Goal: Information Seeking & Learning: Learn about a topic

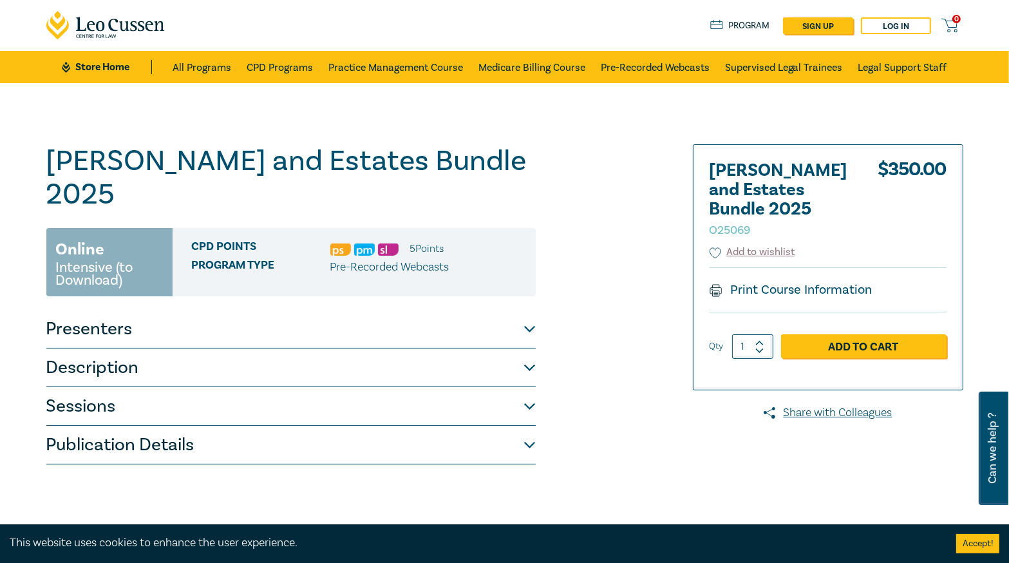
click at [232, 310] on button "Presenters" at bounding box center [290, 329] width 489 height 39
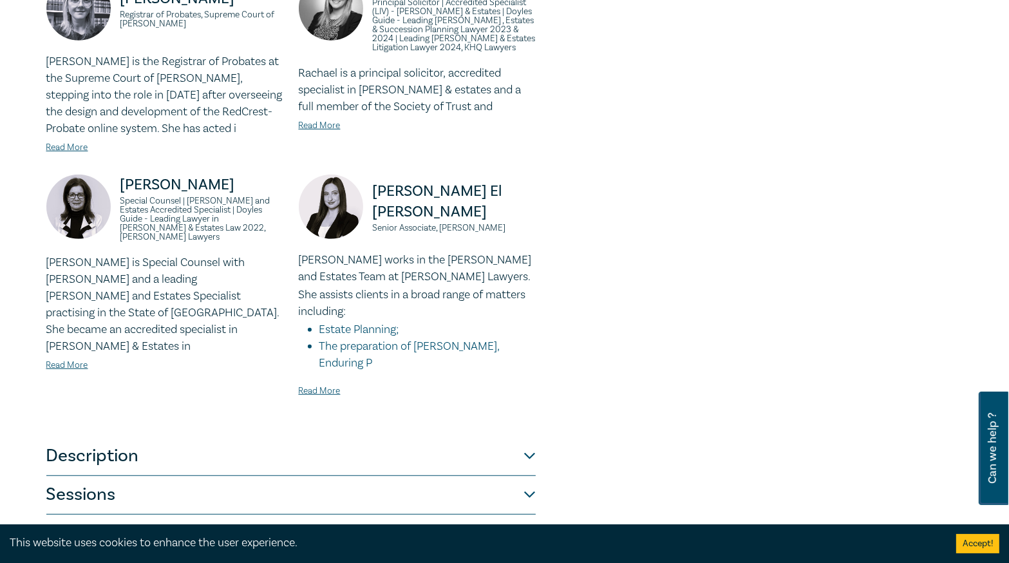
scroll to position [927, 0]
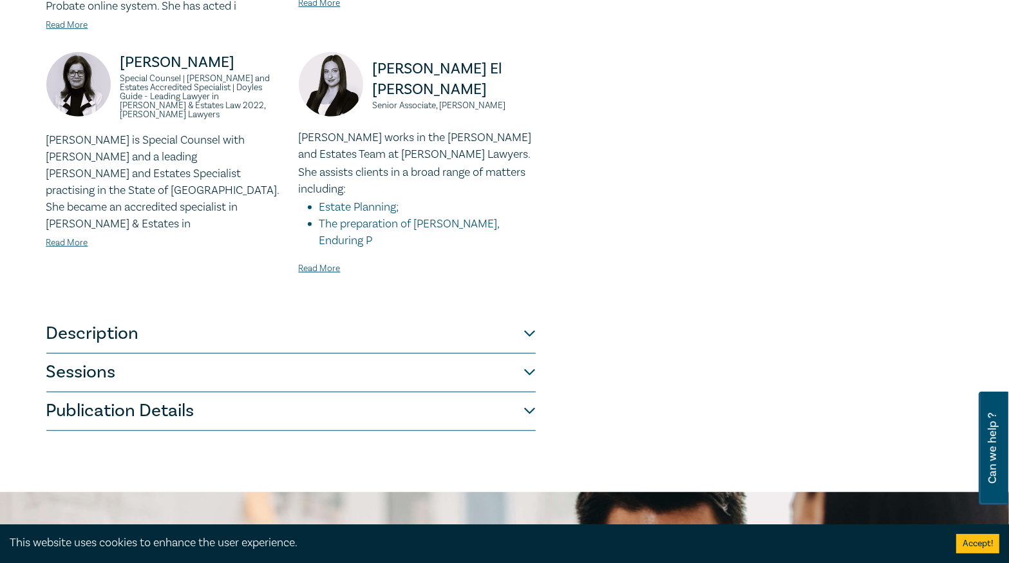
click at [205, 315] on button "Description" at bounding box center [290, 334] width 489 height 39
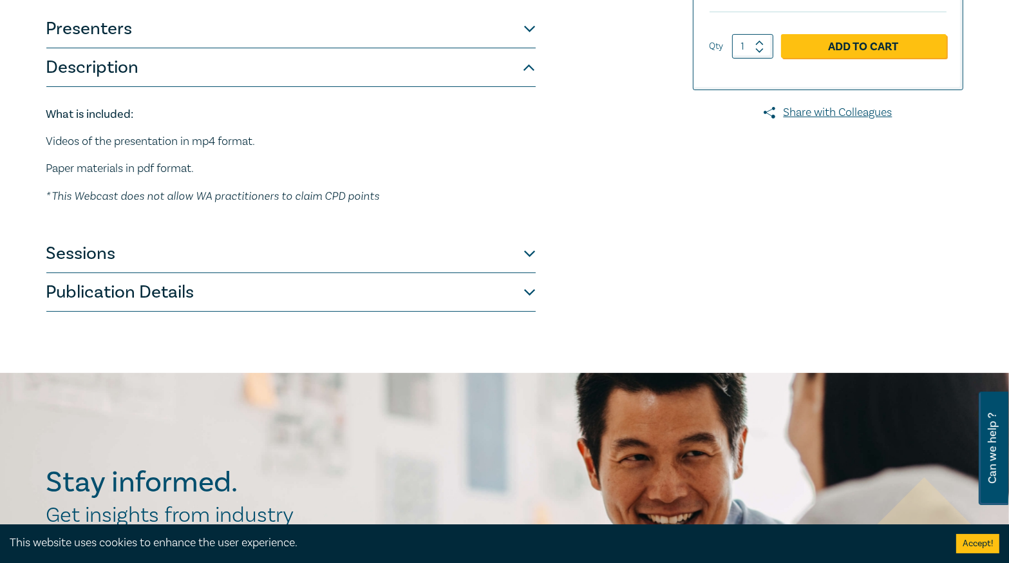
click at [203, 273] on button "Publication Details" at bounding box center [290, 292] width 489 height 39
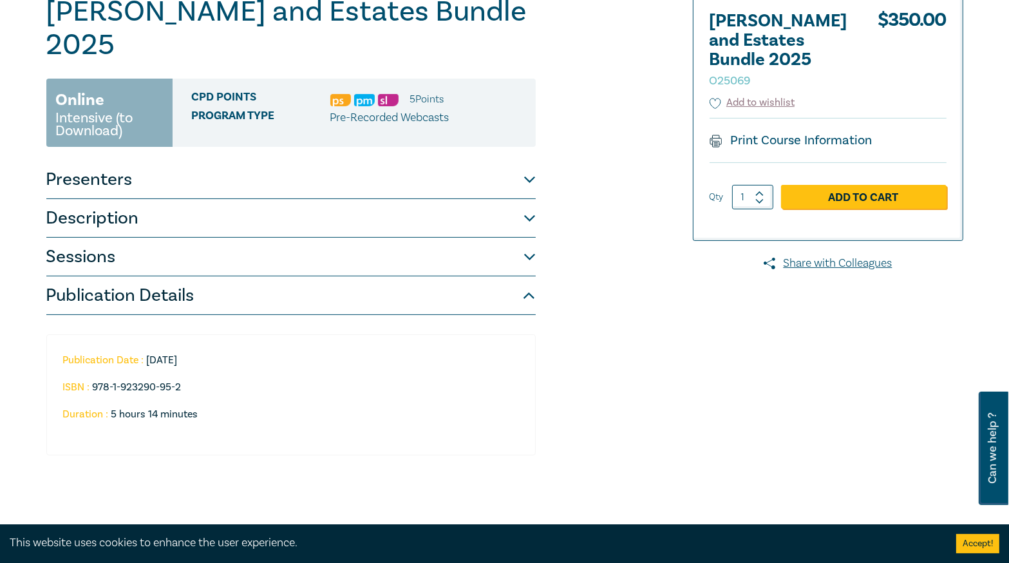
scroll to position [146, 0]
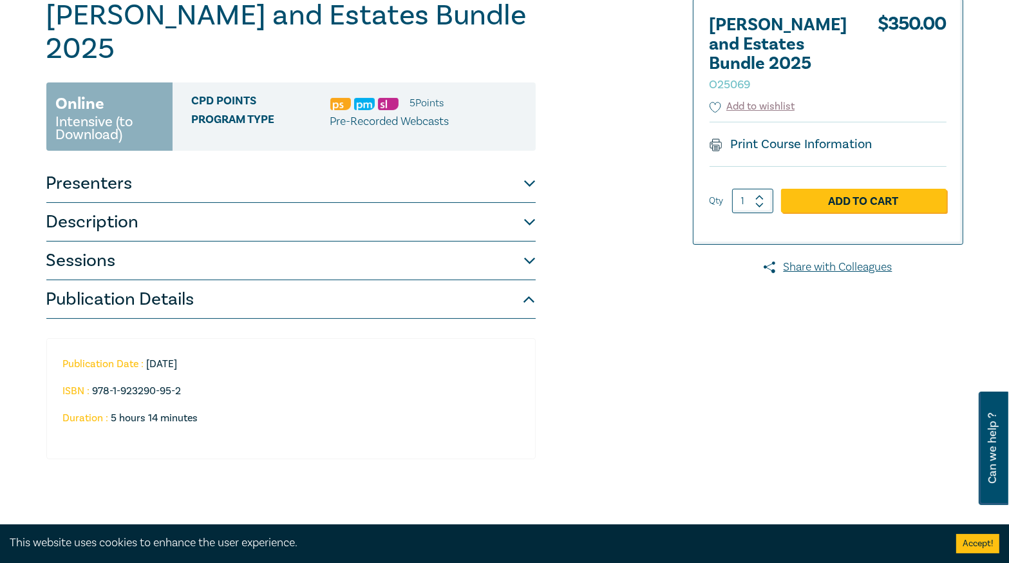
click at [205, 241] on button "Sessions" at bounding box center [290, 260] width 489 height 39
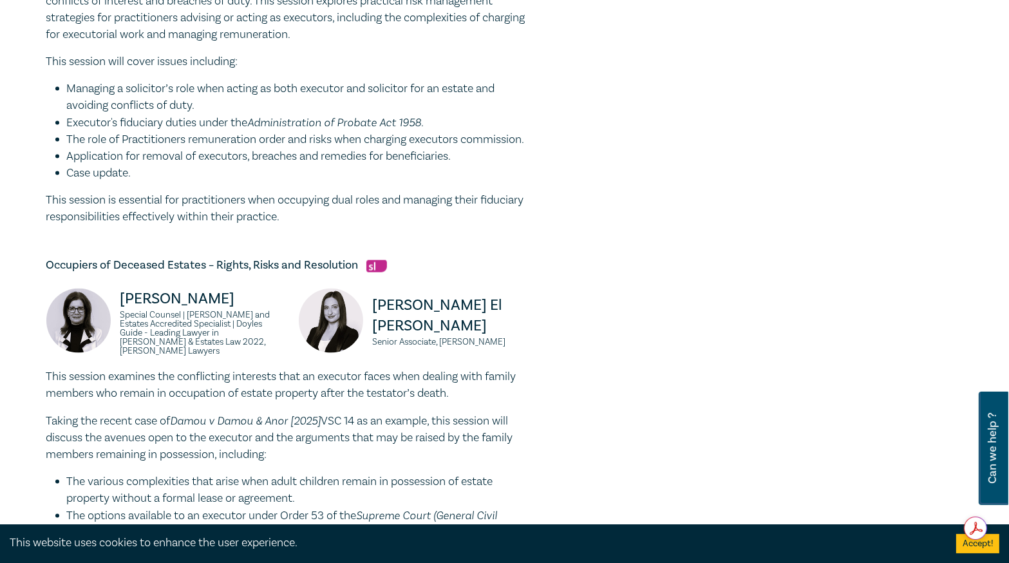
scroll to position [1742, 0]
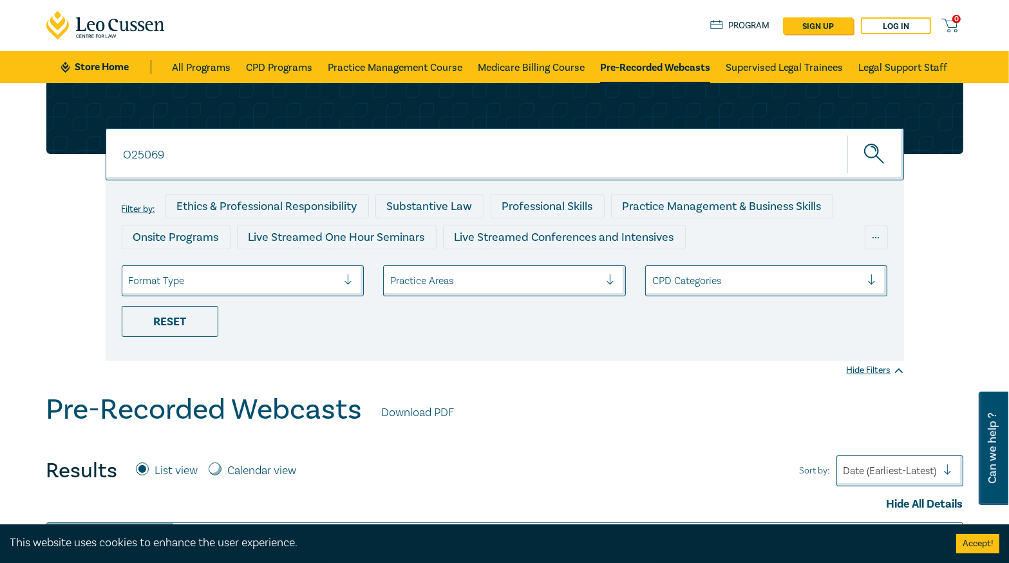
click at [211, 156] on input "O25069" at bounding box center [505, 154] width 798 height 52
type input "O25070"
click at [847, 135] on button "submit" at bounding box center [875, 154] width 57 height 39
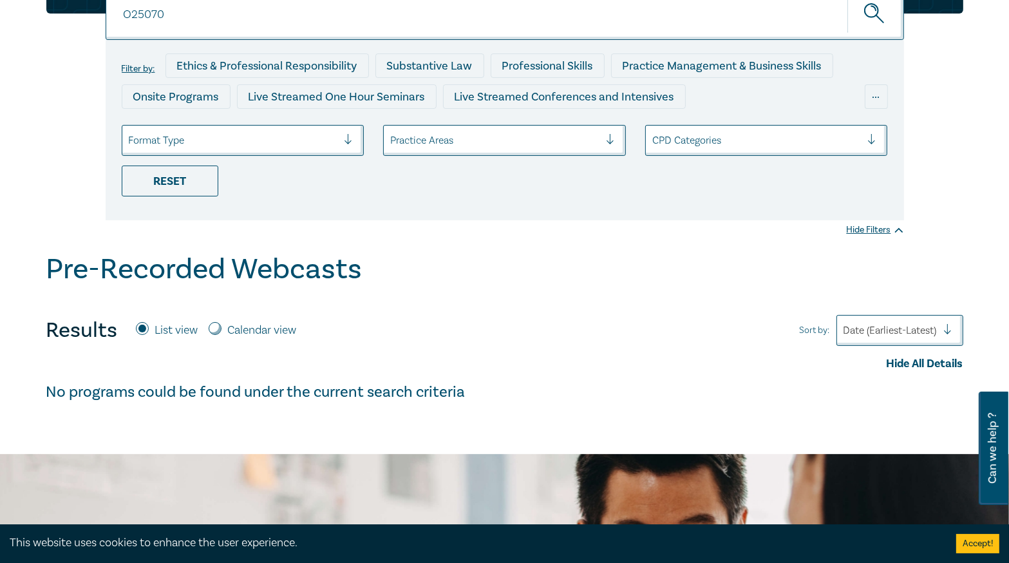
scroll to position [52, 0]
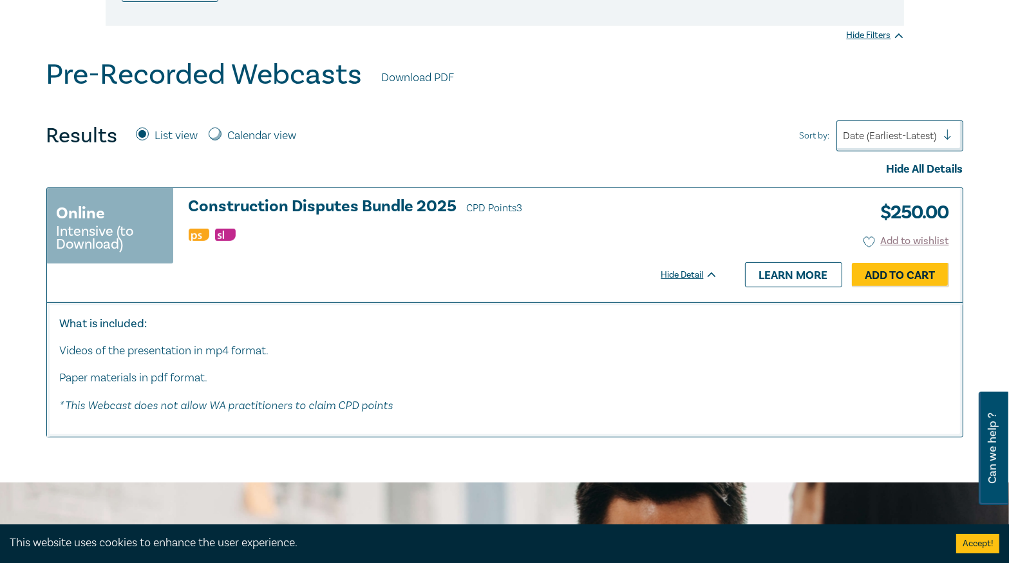
scroll to position [361, 0]
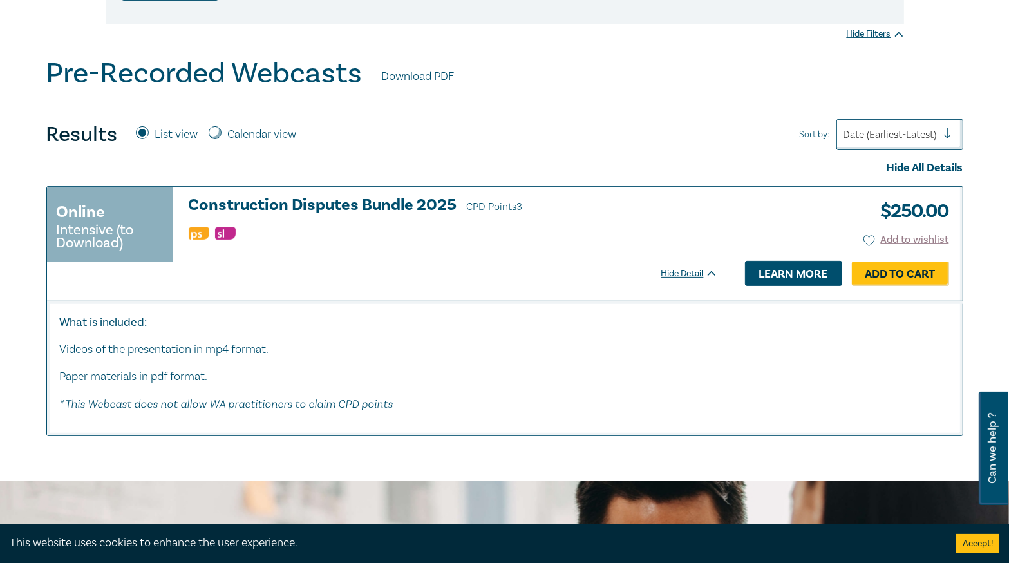
click at [776, 269] on link "Learn more" at bounding box center [793, 273] width 97 height 24
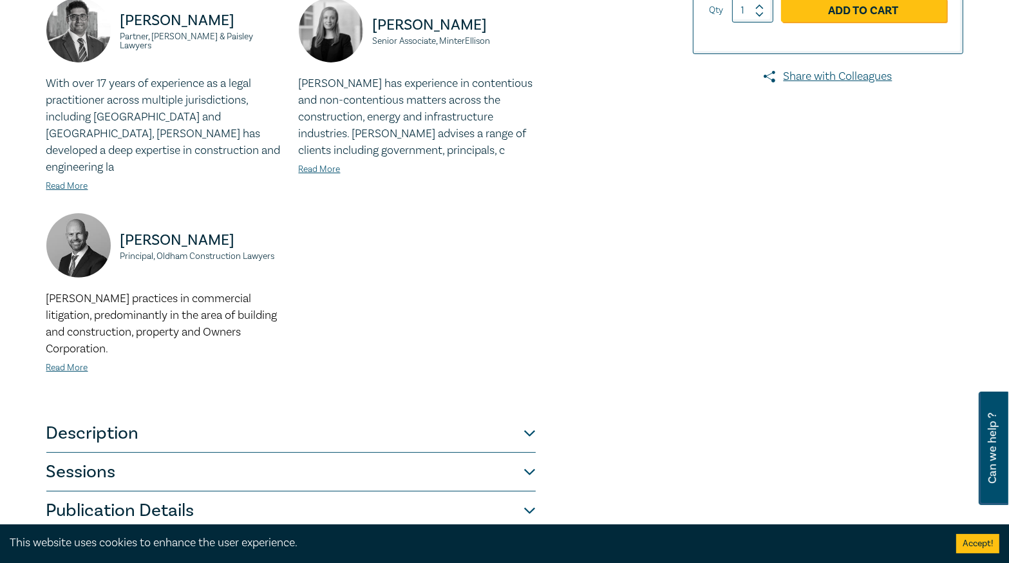
scroll to position [412, 0]
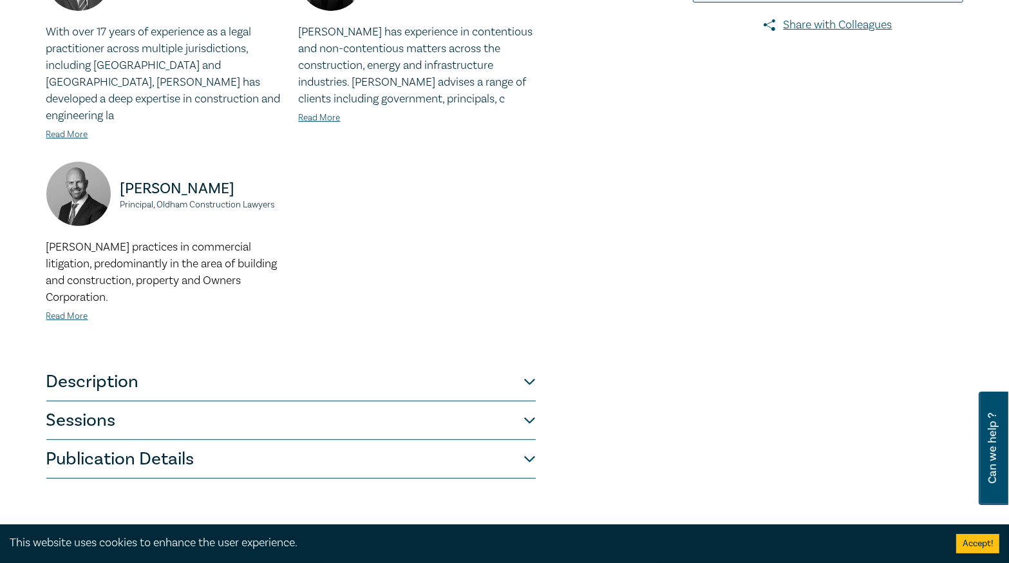
click at [498, 368] on button "Description" at bounding box center [290, 381] width 489 height 39
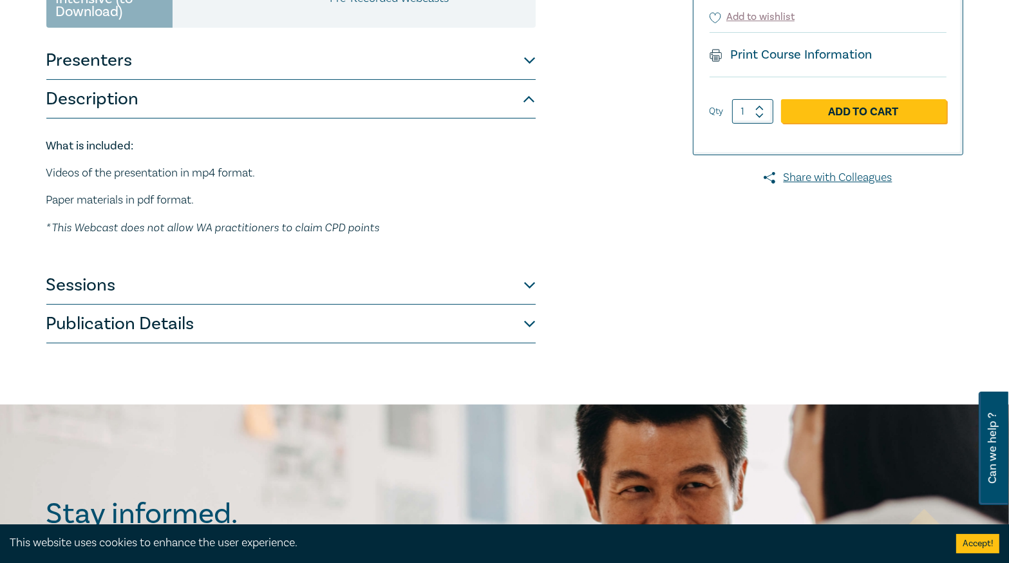
scroll to position [258, 0]
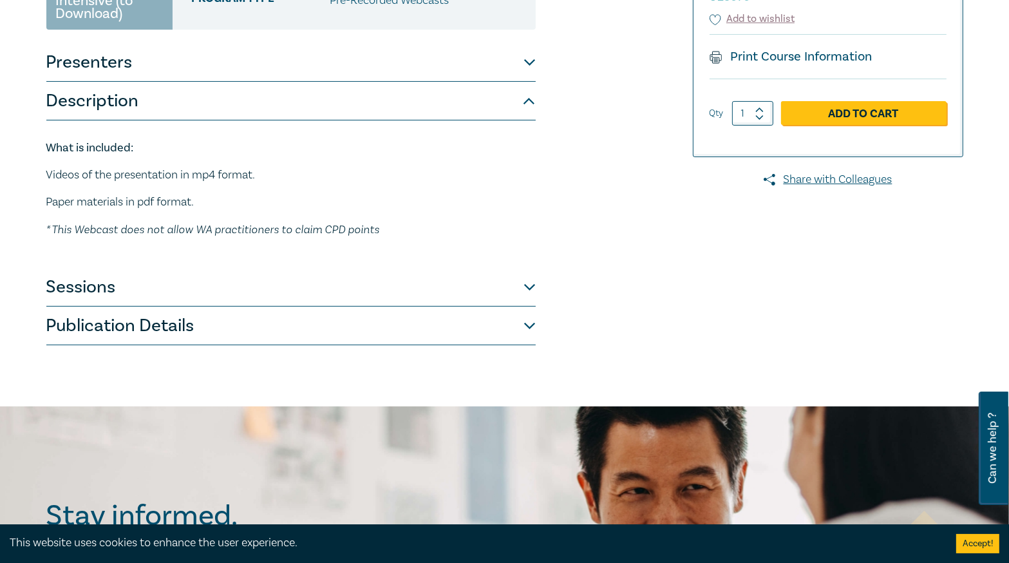
click at [518, 328] on button "Publication Details" at bounding box center [290, 325] width 489 height 39
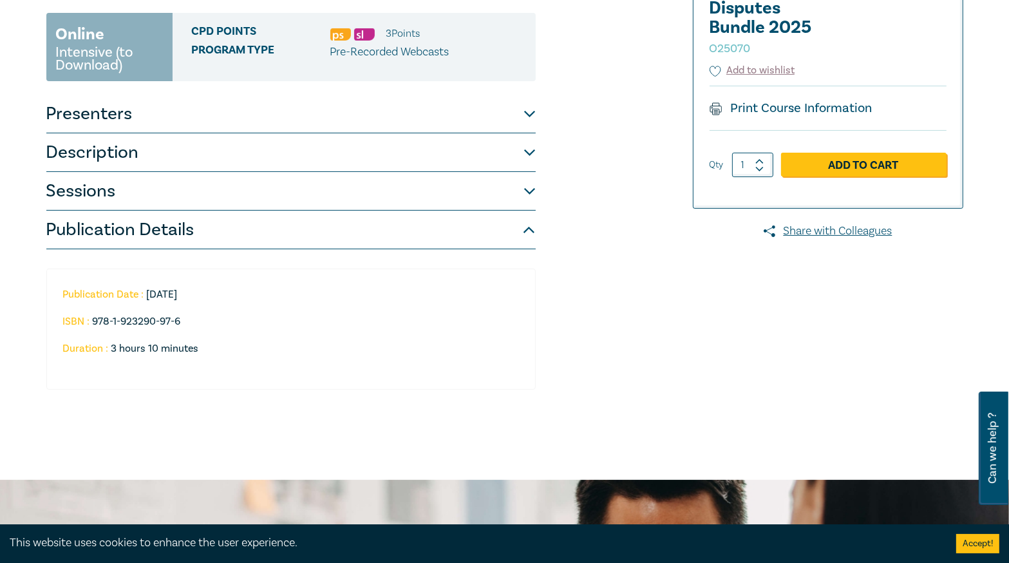
scroll to position [155, 0]
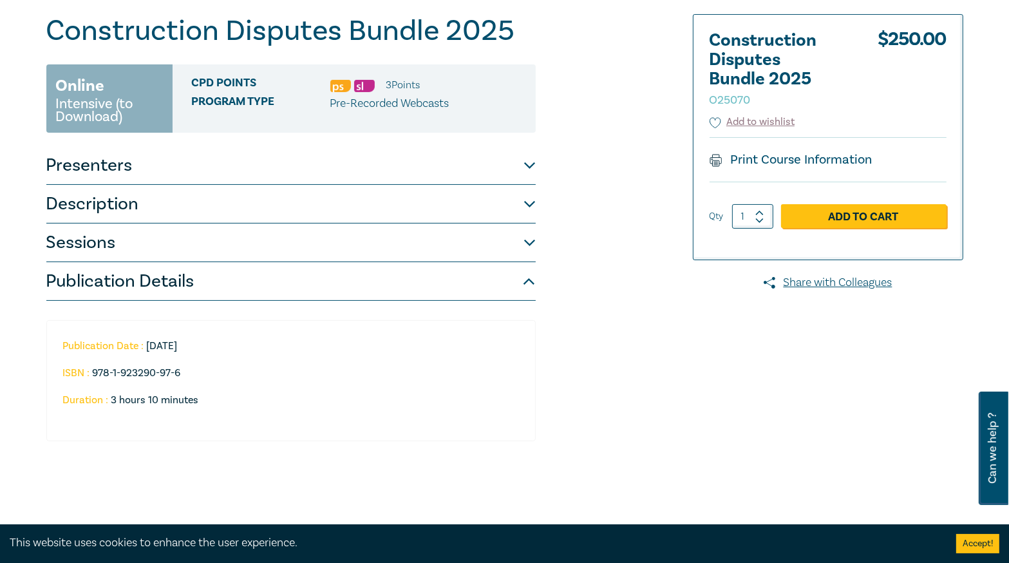
click at [512, 253] on button "Sessions" at bounding box center [290, 242] width 489 height 39
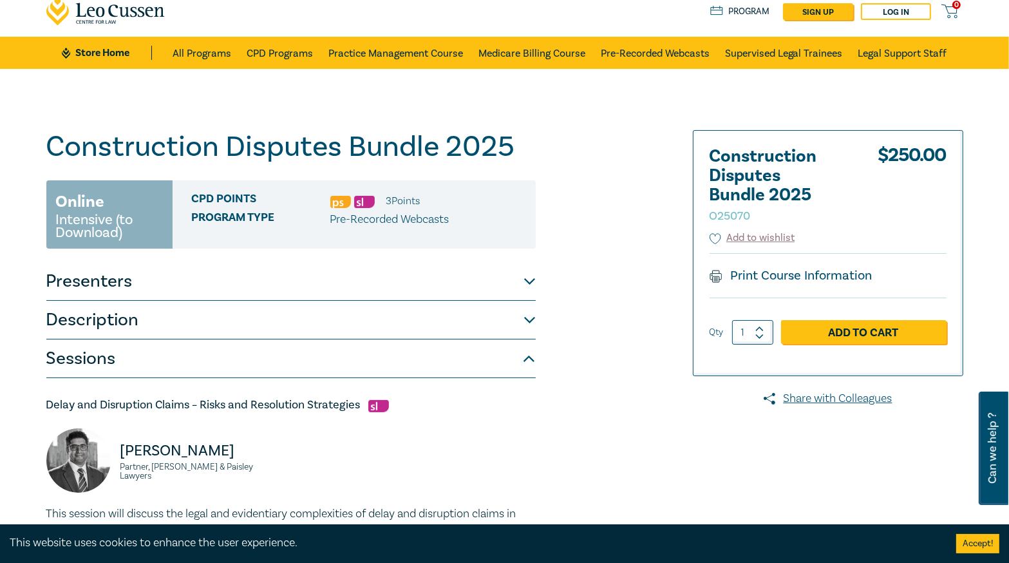
scroll to position [0, 0]
